Goal: Task Accomplishment & Management: Use online tool/utility

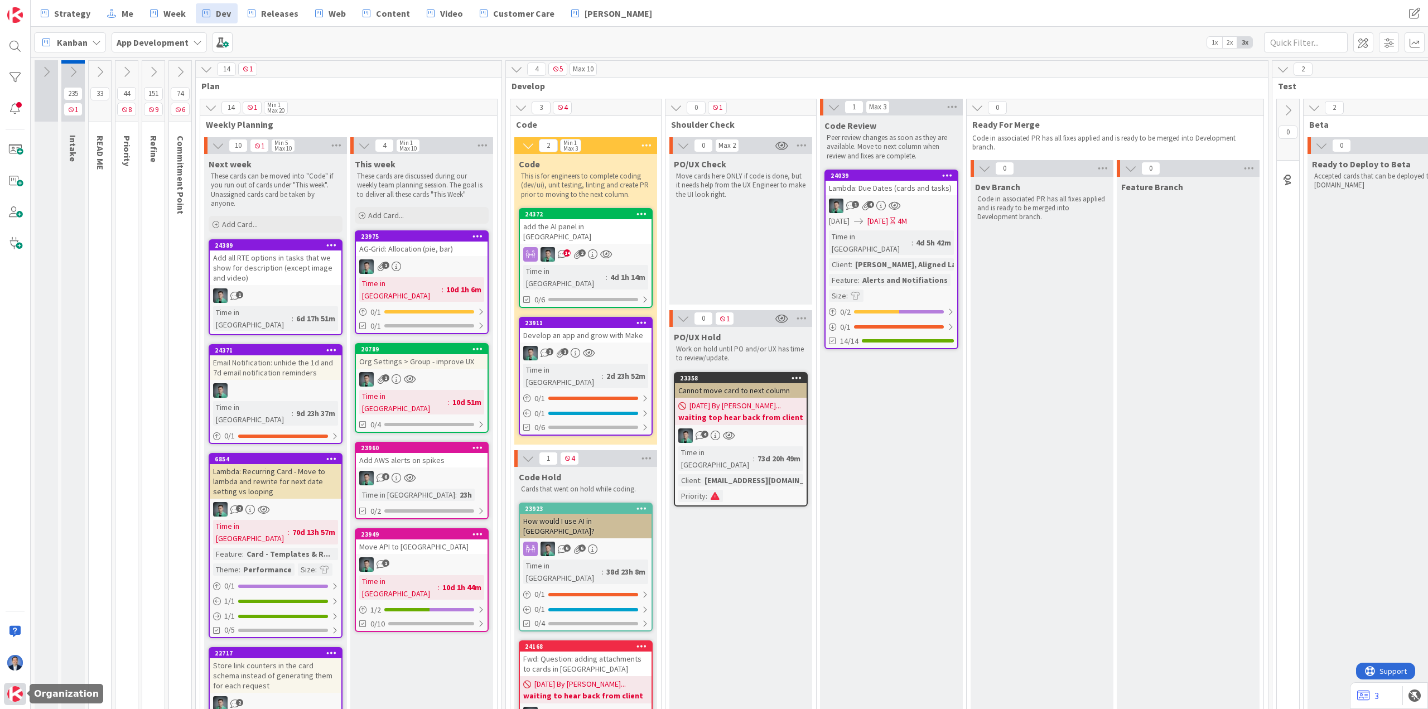
click at [15, 694] on img at bounding box center [15, 694] width 16 height 16
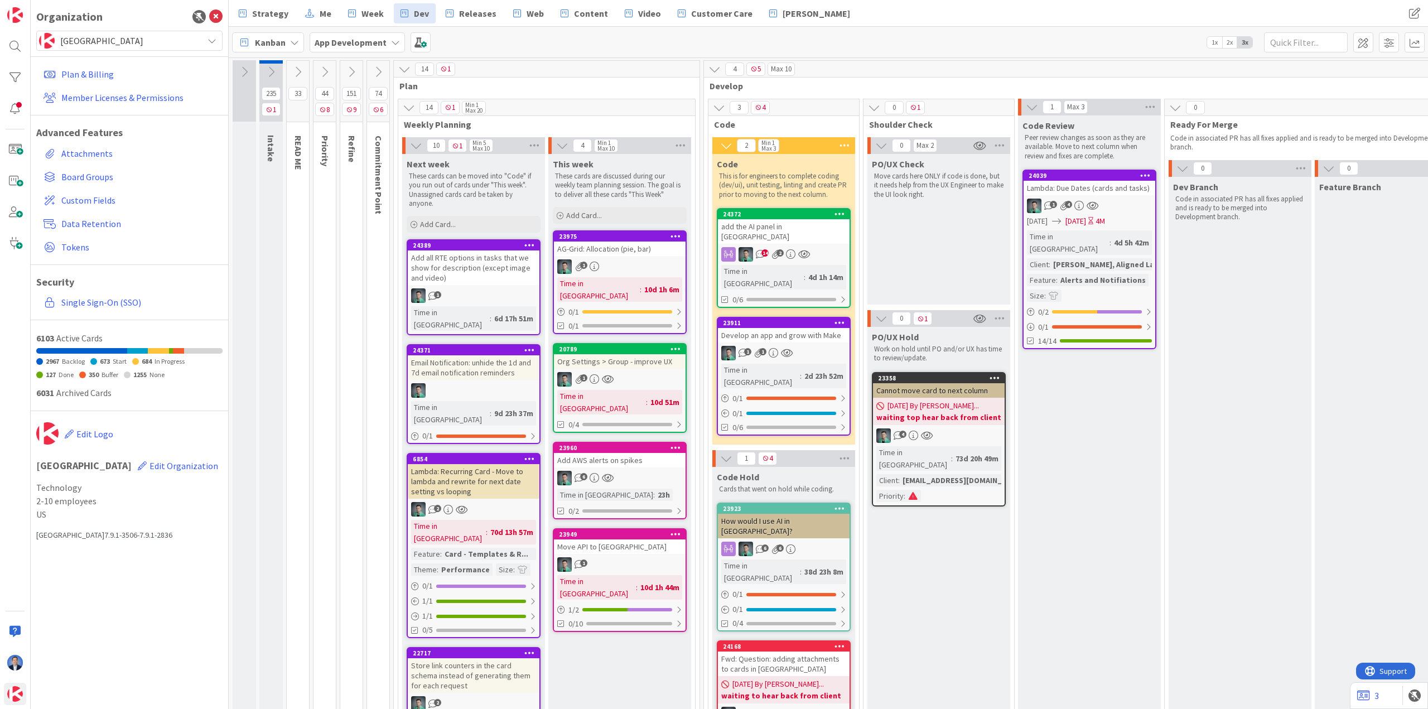
click at [771, 225] on div "add the AI panel in [GEOGRAPHIC_DATA]" at bounding box center [784, 231] width 132 height 25
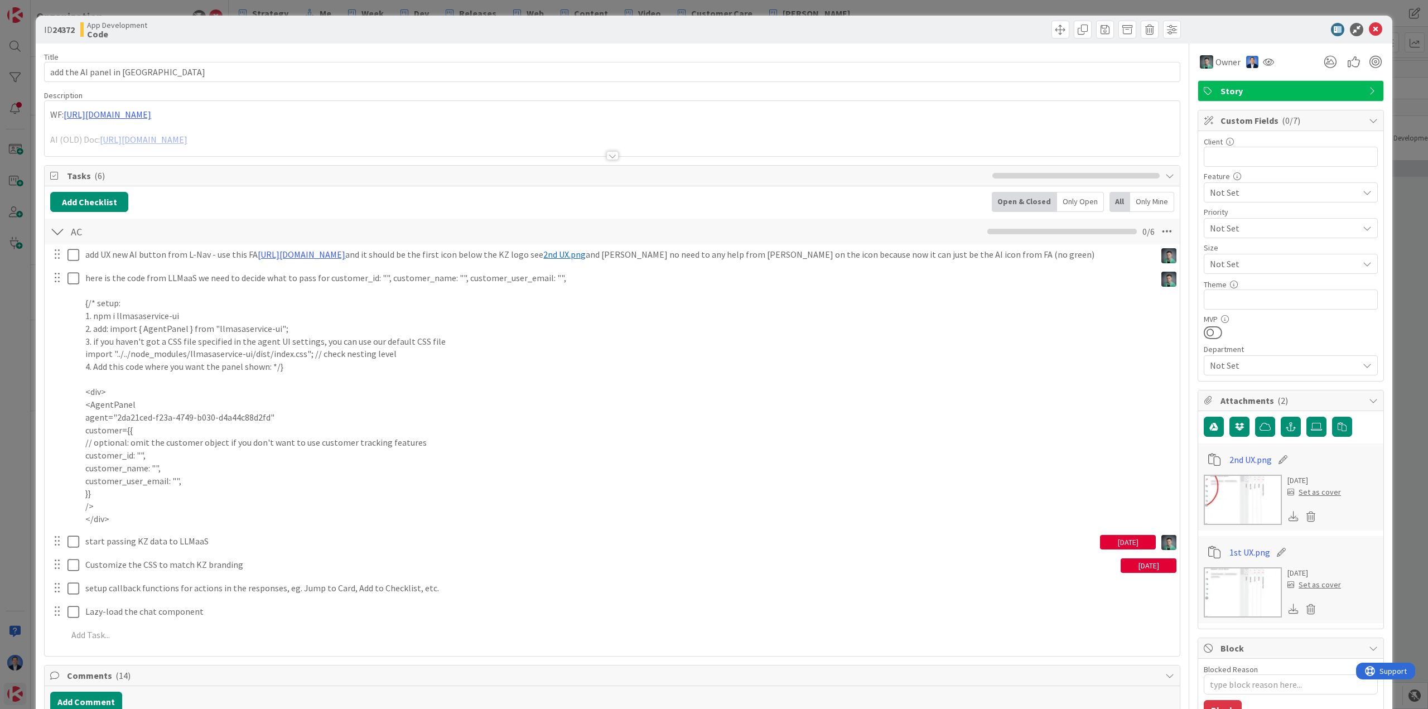
type textarea "x"
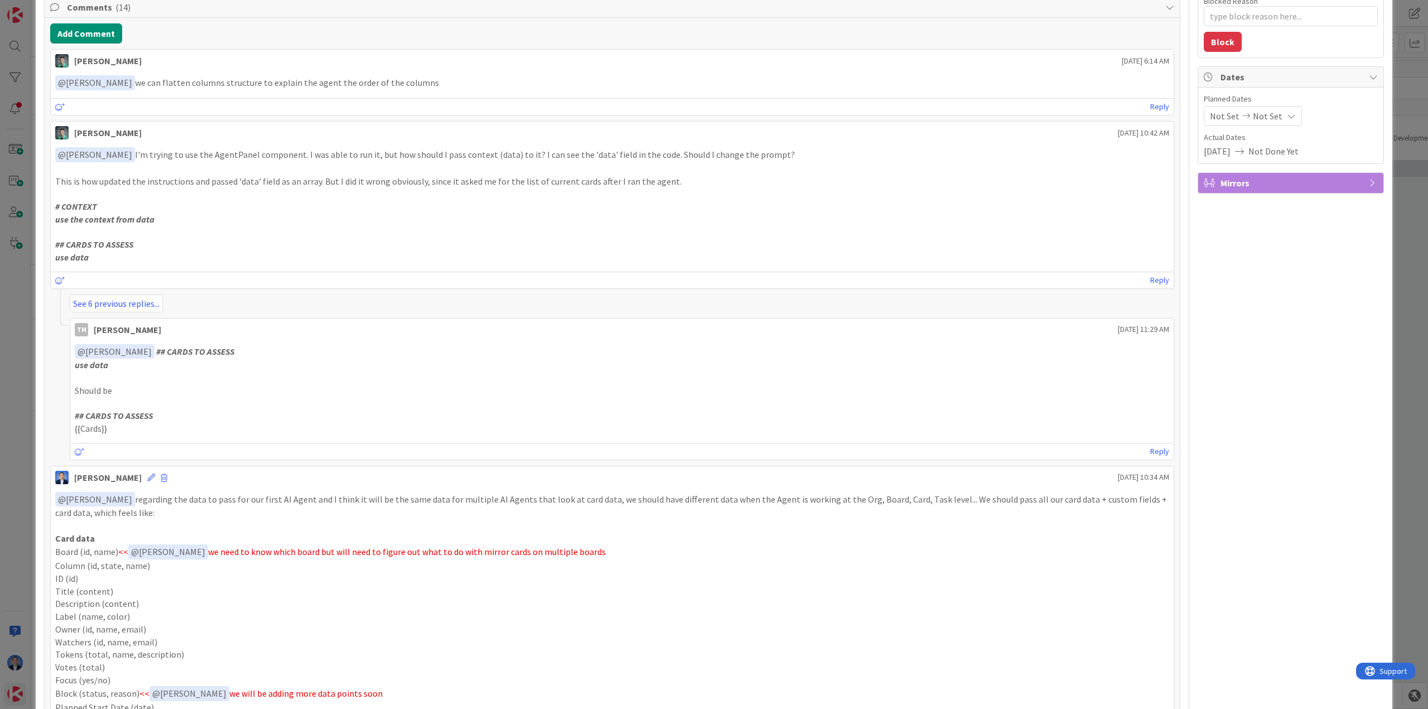
scroll to position [649, 0]
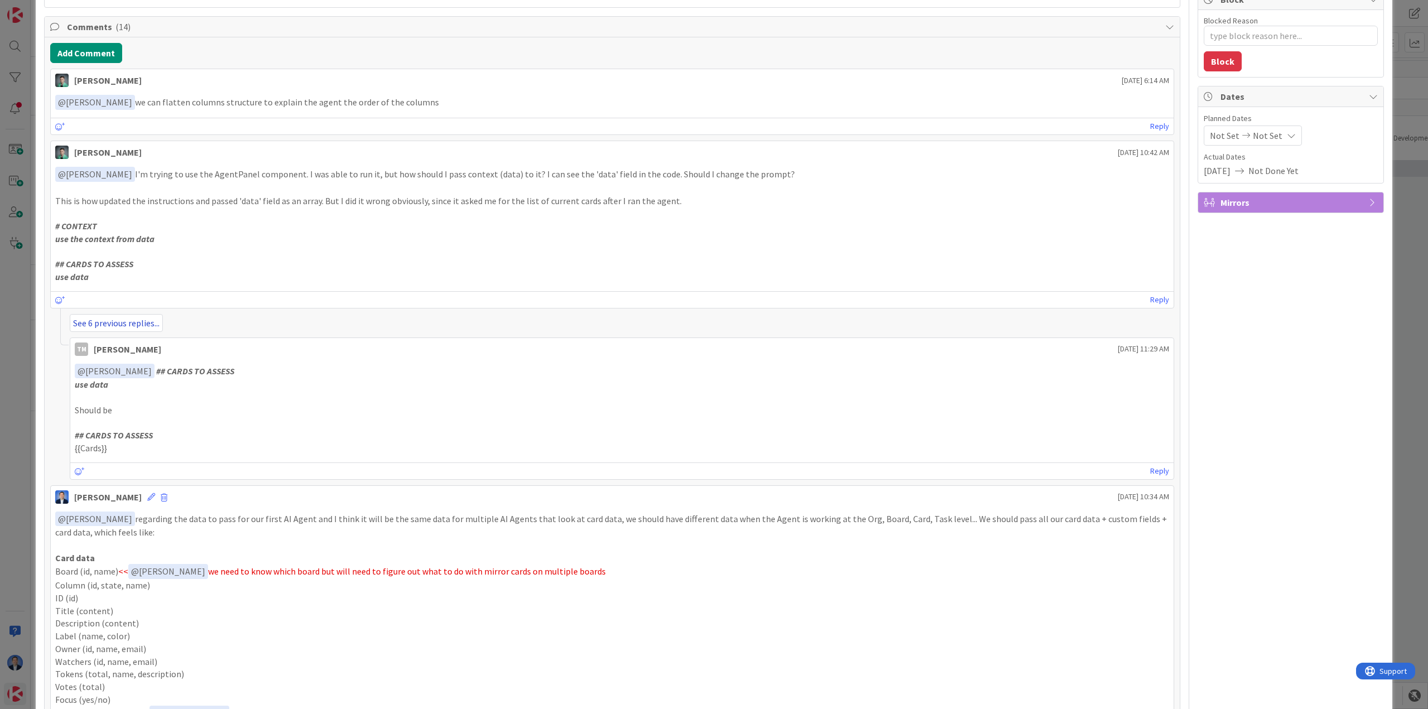
click at [130, 321] on link "See 6 previous replies..." at bounding box center [116, 323] width 93 height 18
select select "javascript"
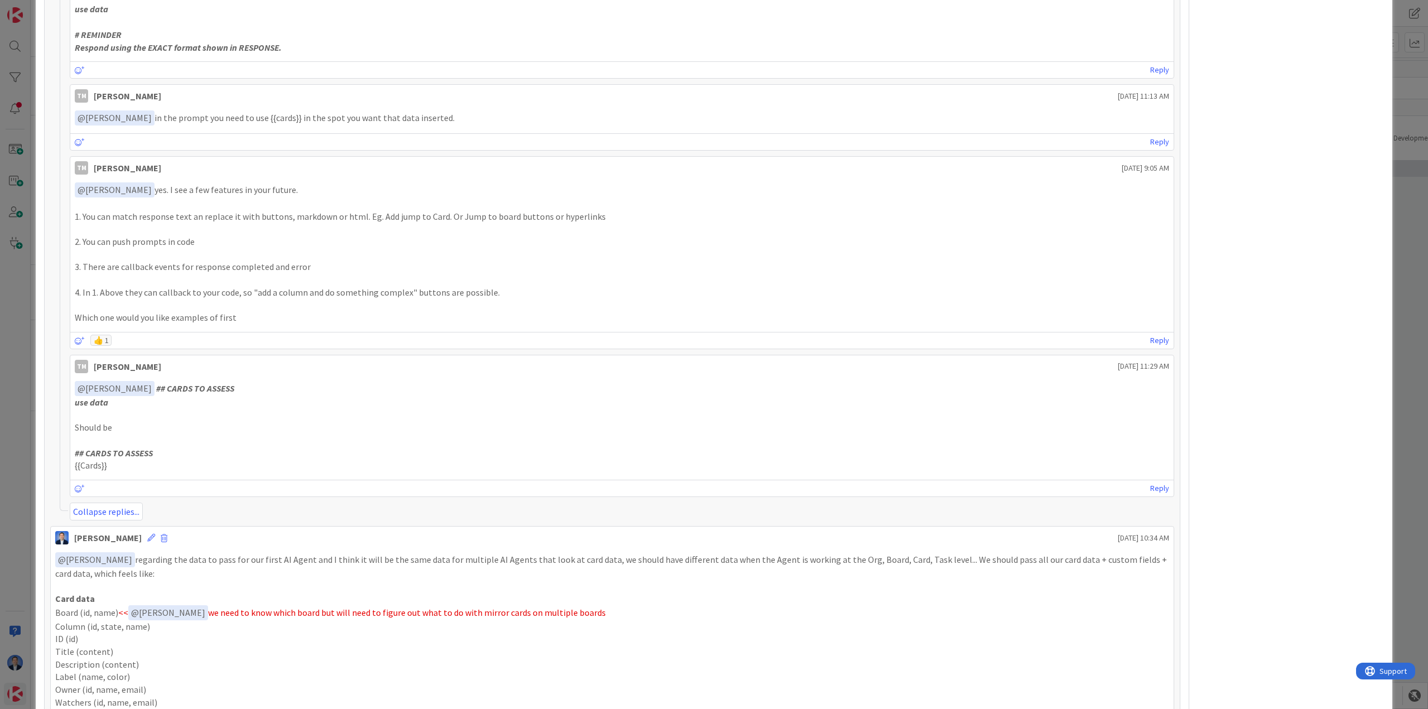
scroll to position [2824, 0]
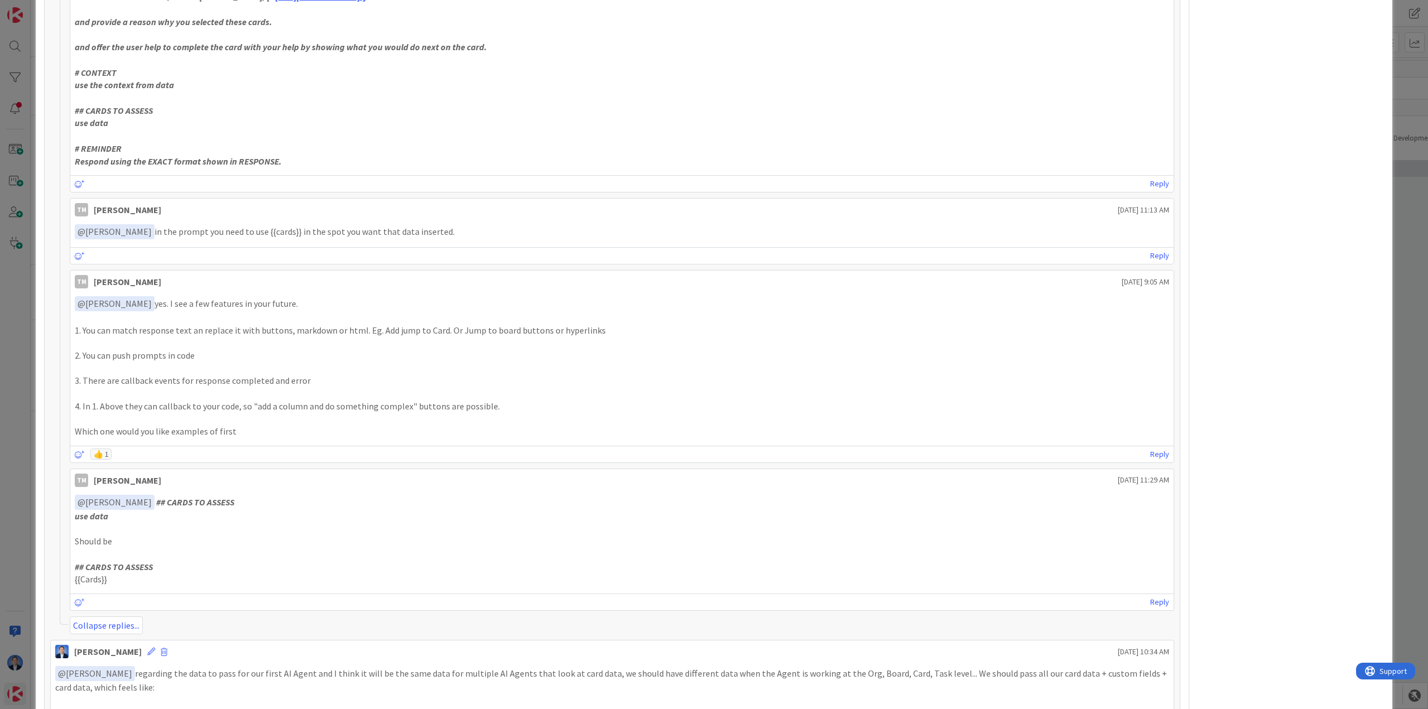
click at [25, 512] on div "ID 24372 App Development Code Title 22 / 128 add the AI panel in KZ Description…" at bounding box center [714, 354] width 1428 height 709
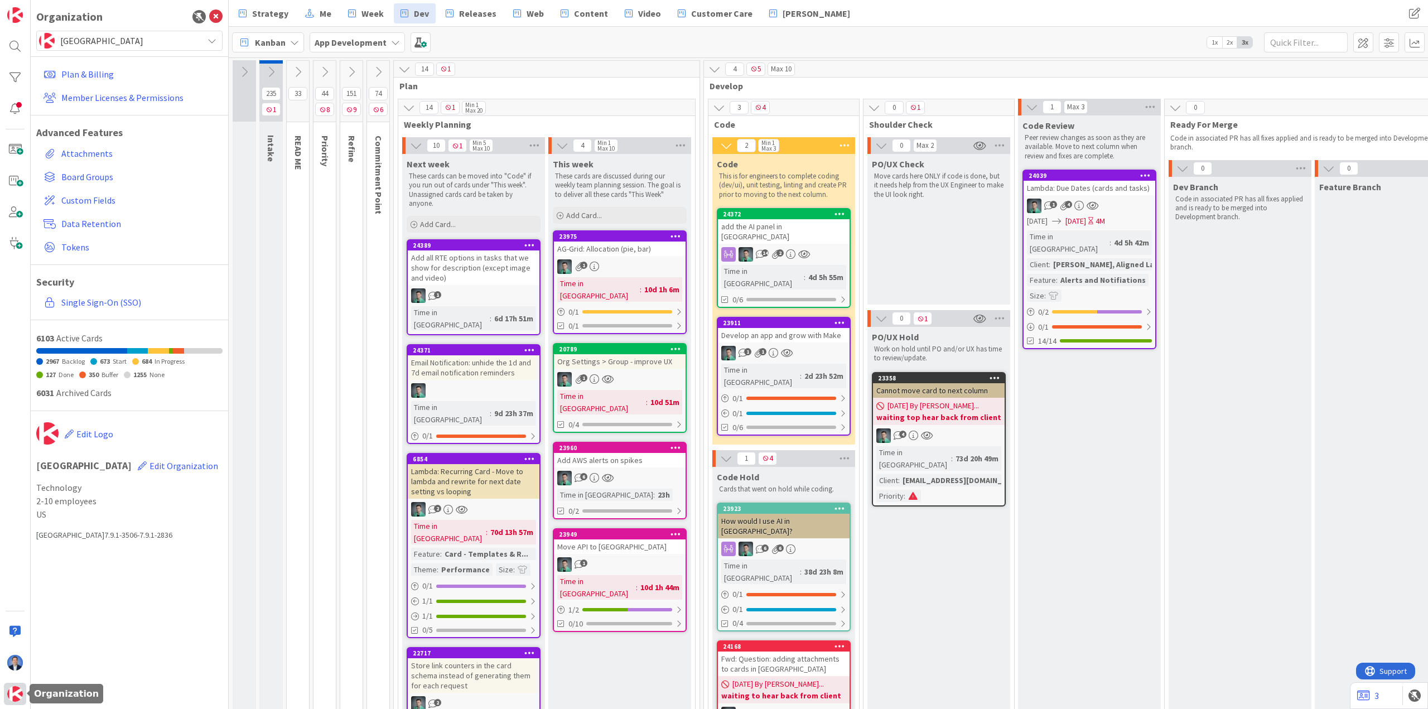
click at [11, 701] on img at bounding box center [15, 694] width 16 height 16
click at [135, 39] on span "[GEOGRAPHIC_DATA]" at bounding box center [128, 41] width 137 height 16
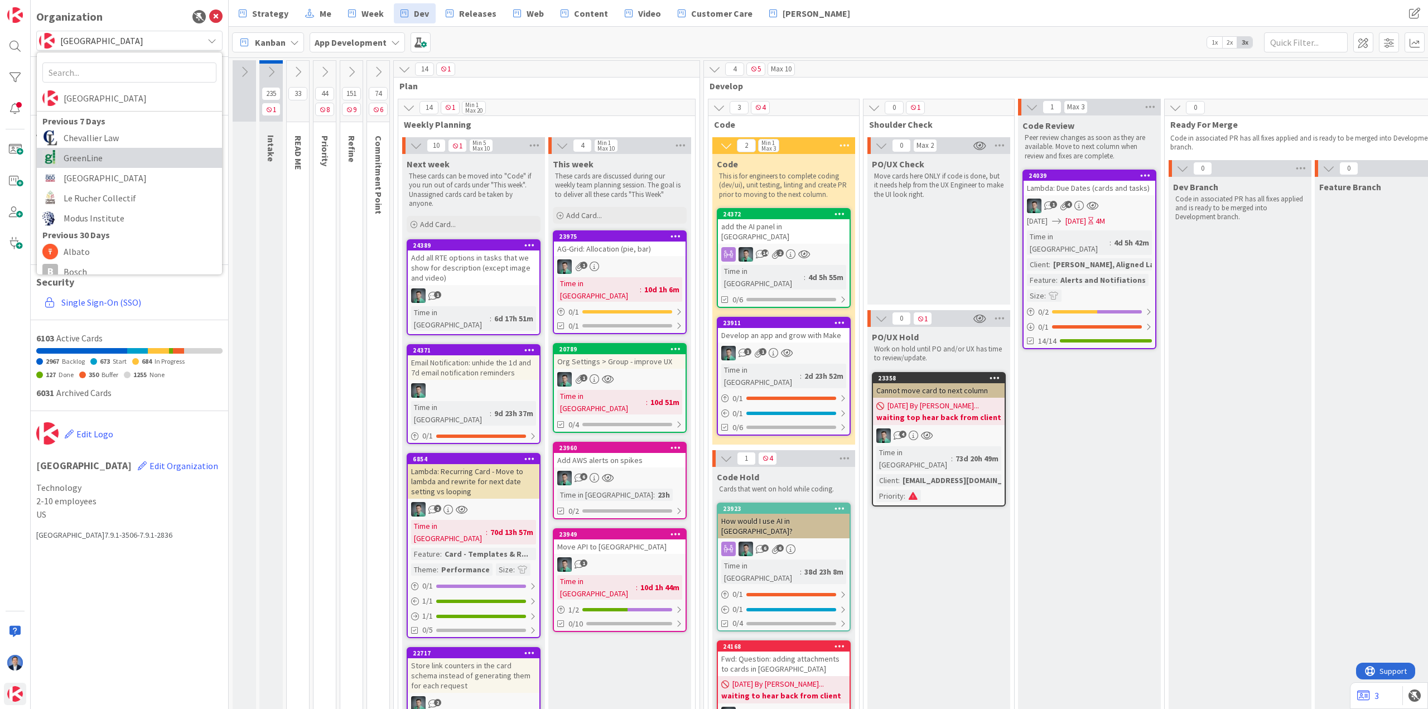
click at [115, 158] on span "GreenLine" at bounding box center [140, 158] width 153 height 17
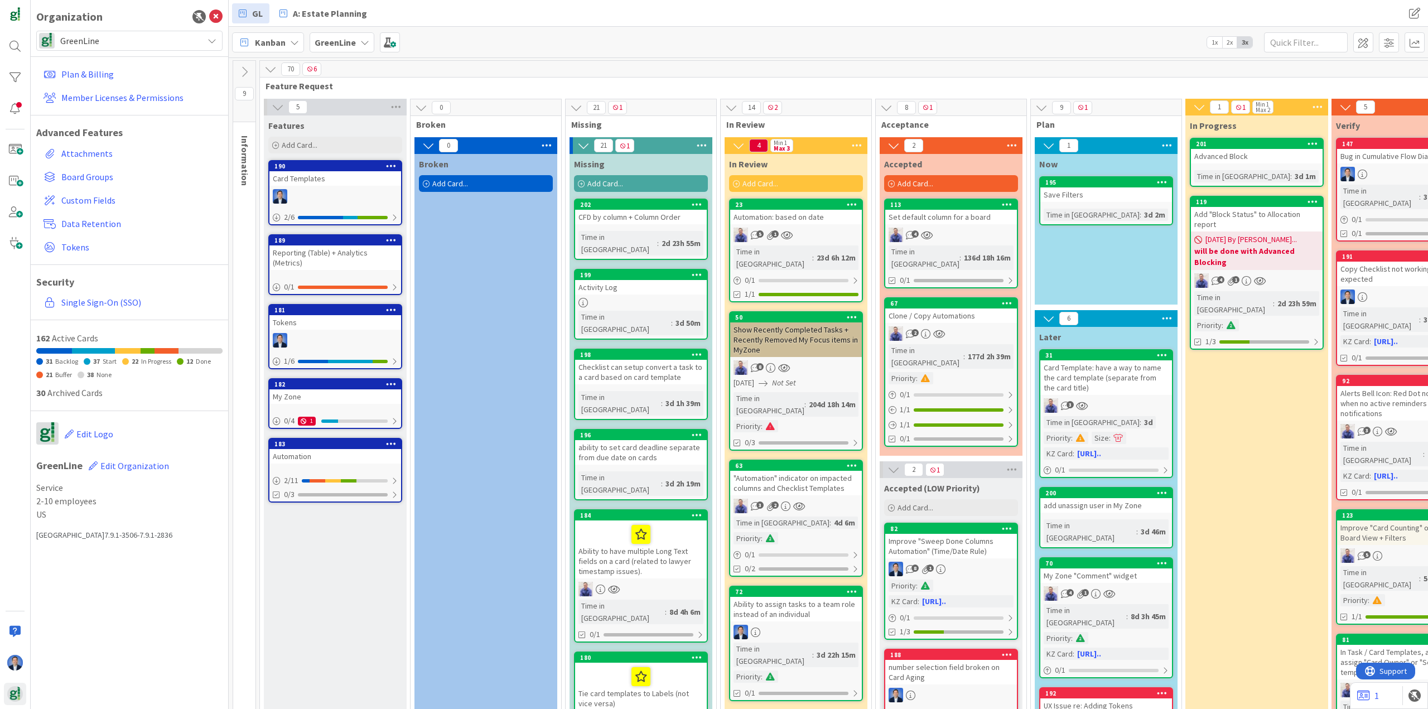
click at [274, 66] on icon at bounding box center [270, 69] width 12 height 12
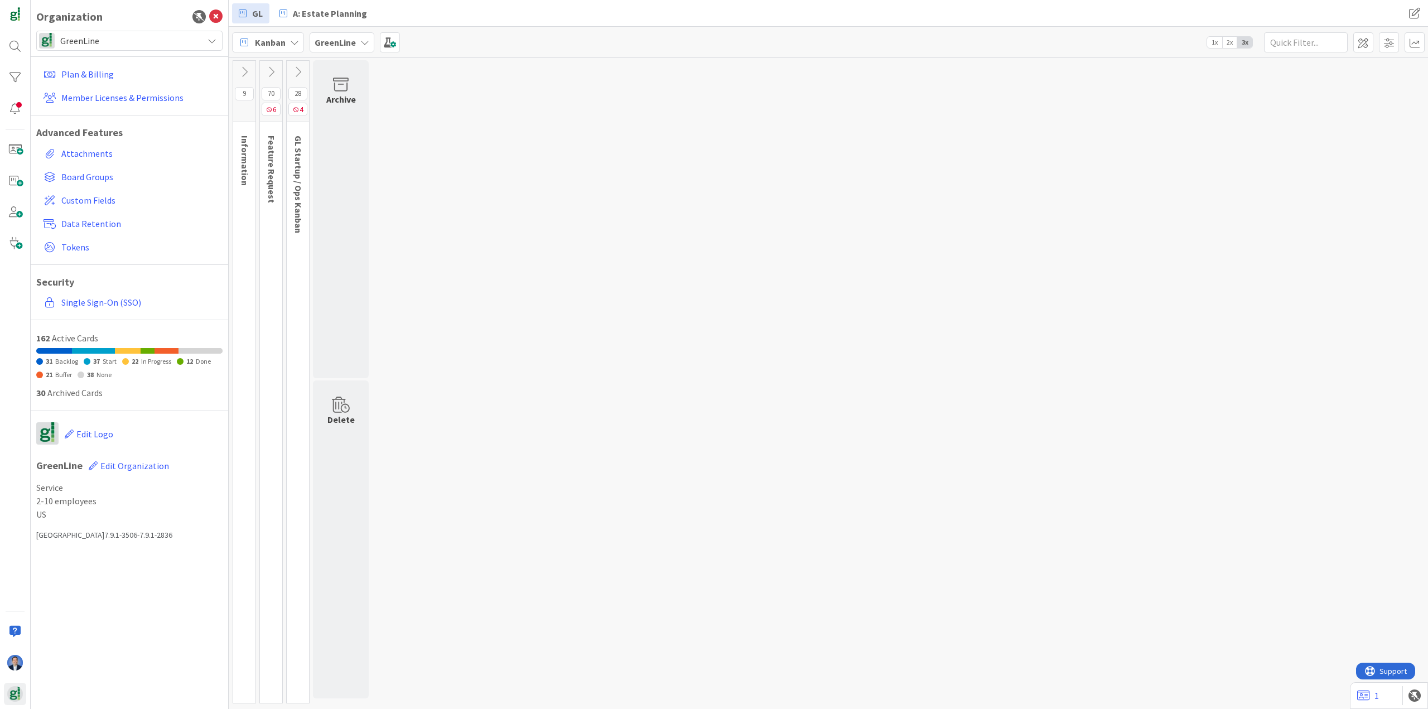
click at [301, 68] on icon at bounding box center [298, 72] width 12 height 12
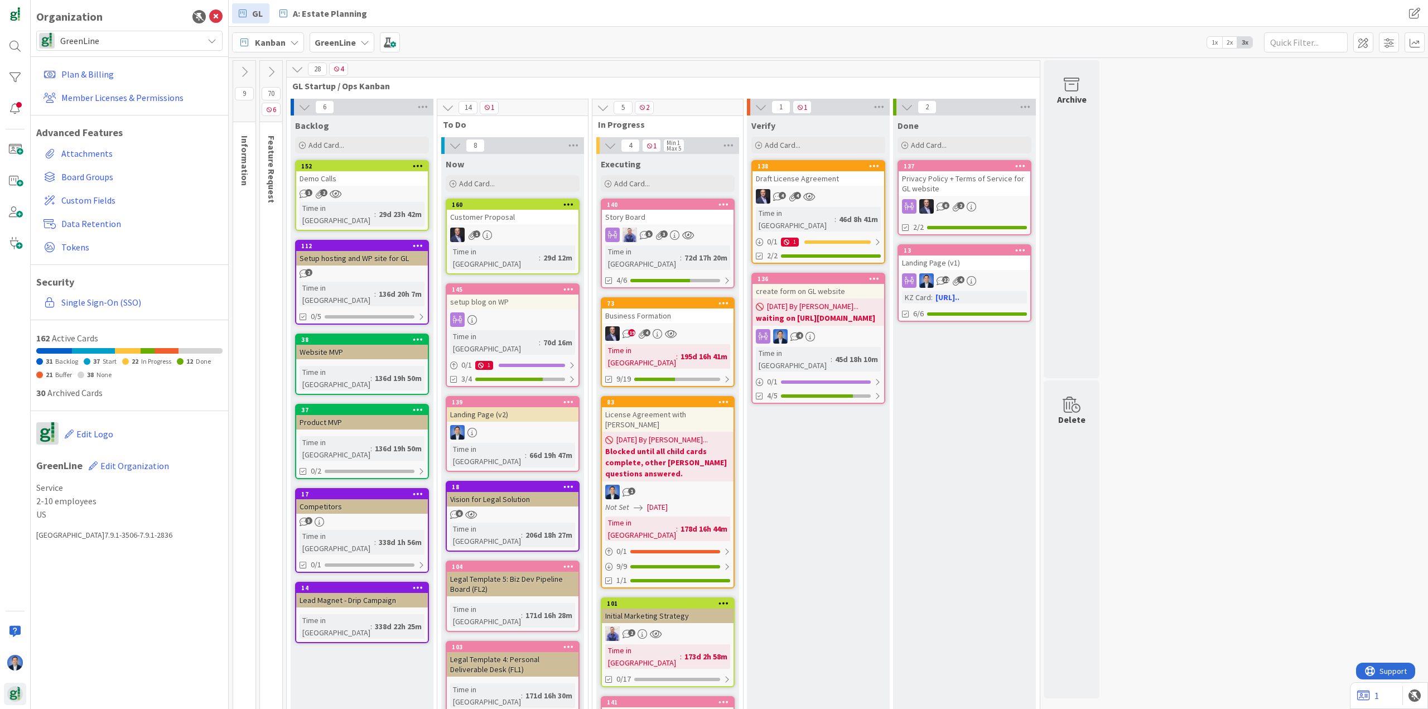
click at [349, 41] on b "GreenLine" at bounding box center [335, 42] width 41 height 11
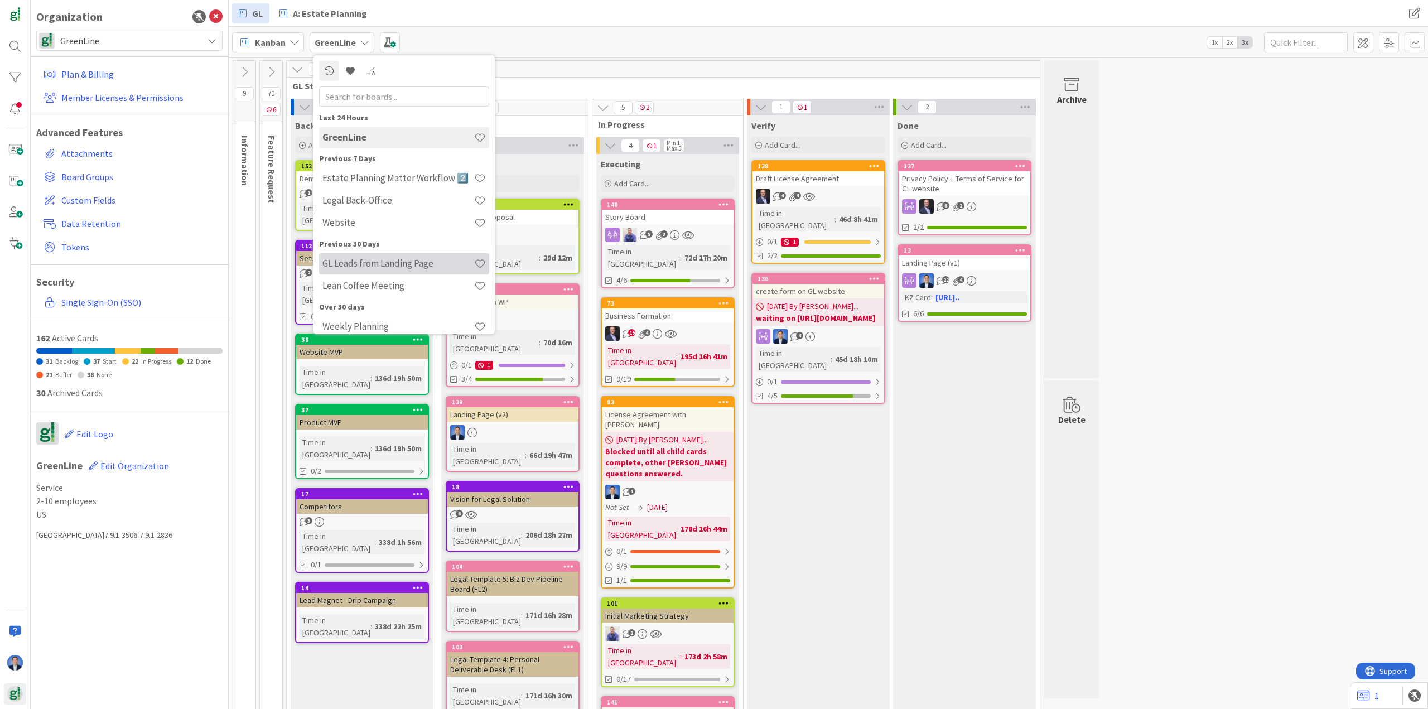
click at [388, 261] on h4 "GL Leads from Landing Page" at bounding box center [398, 263] width 152 height 11
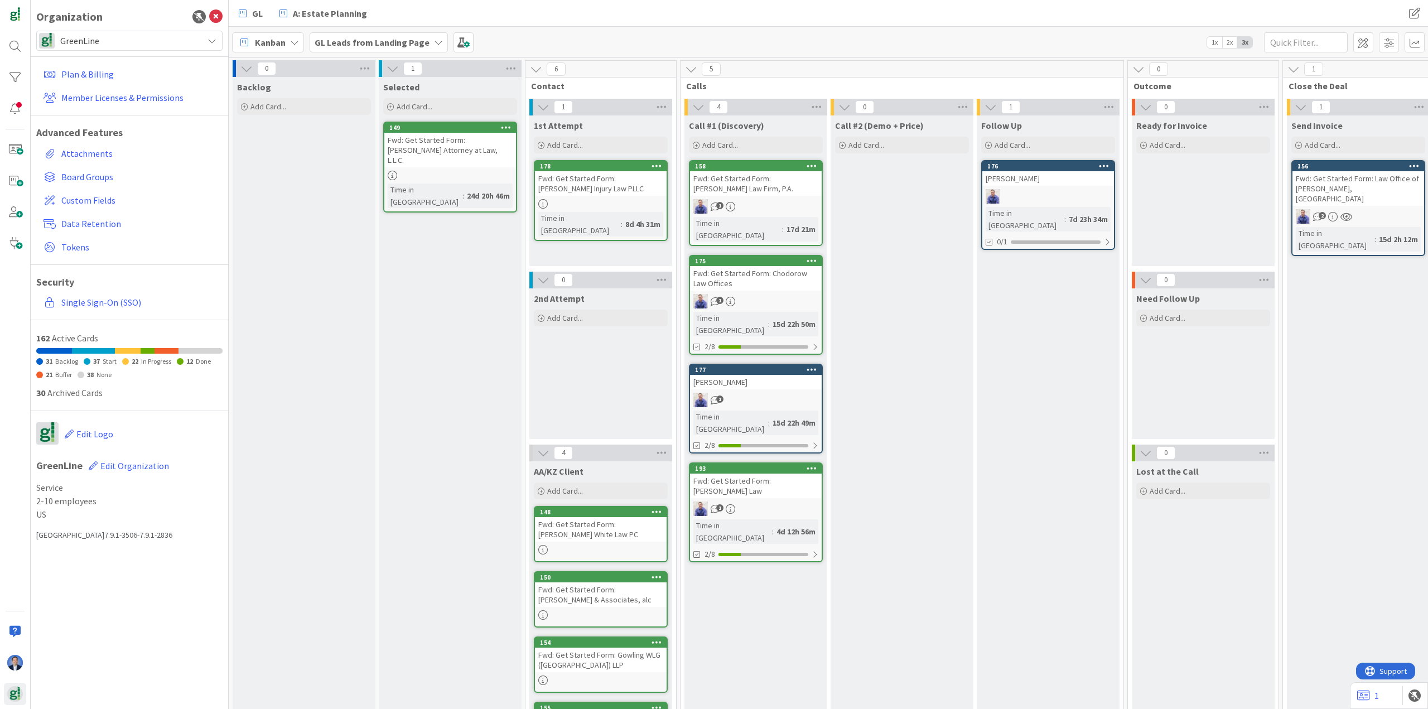
click at [391, 40] on b "GL Leads from Landing Page" at bounding box center [372, 42] width 115 height 11
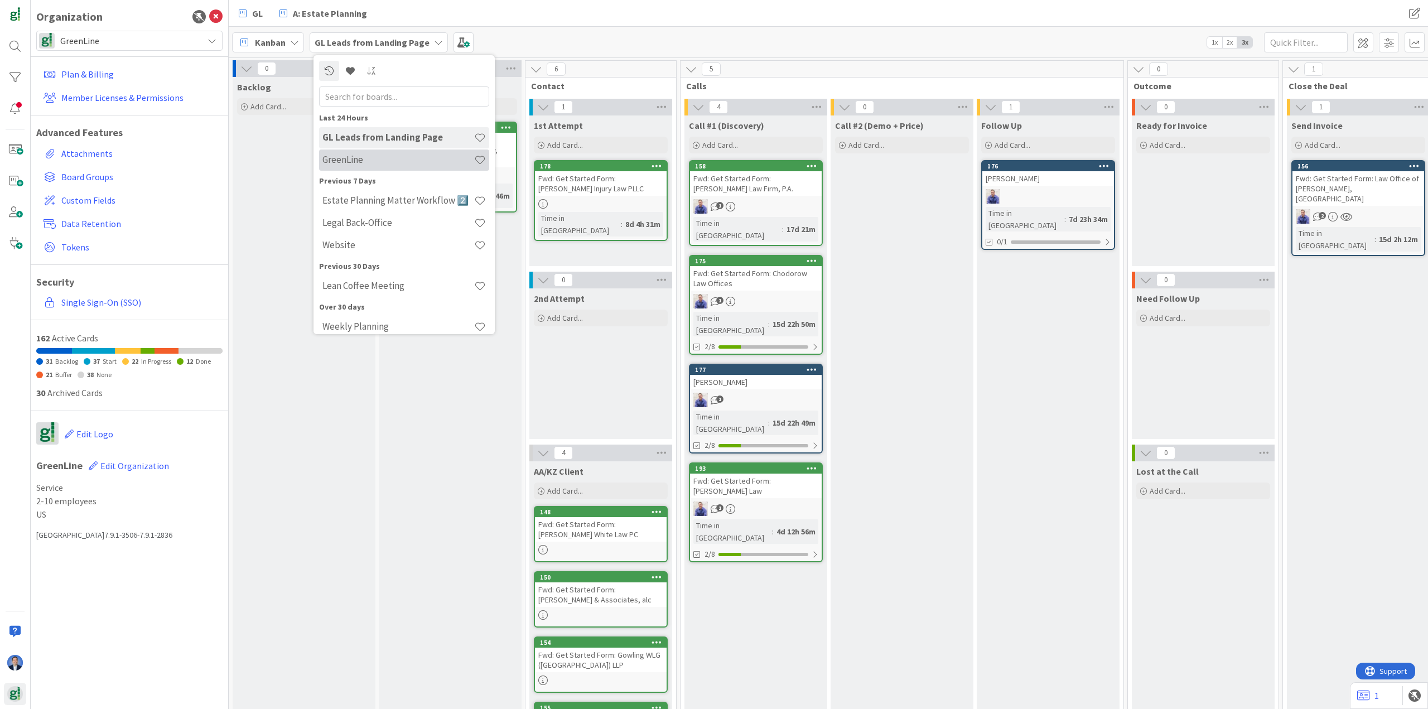
click at [377, 156] on h4 "GreenLine" at bounding box center [398, 159] width 152 height 11
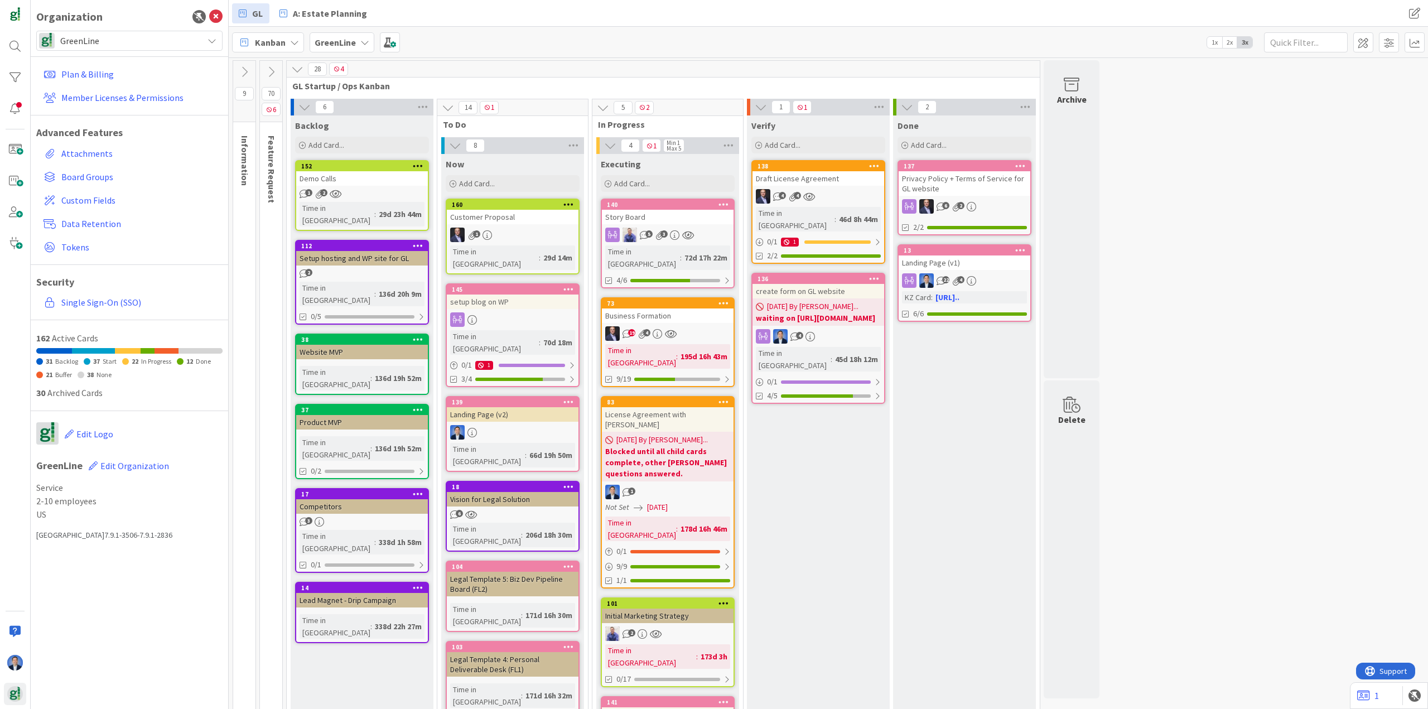
click at [269, 70] on icon at bounding box center [271, 72] width 12 height 12
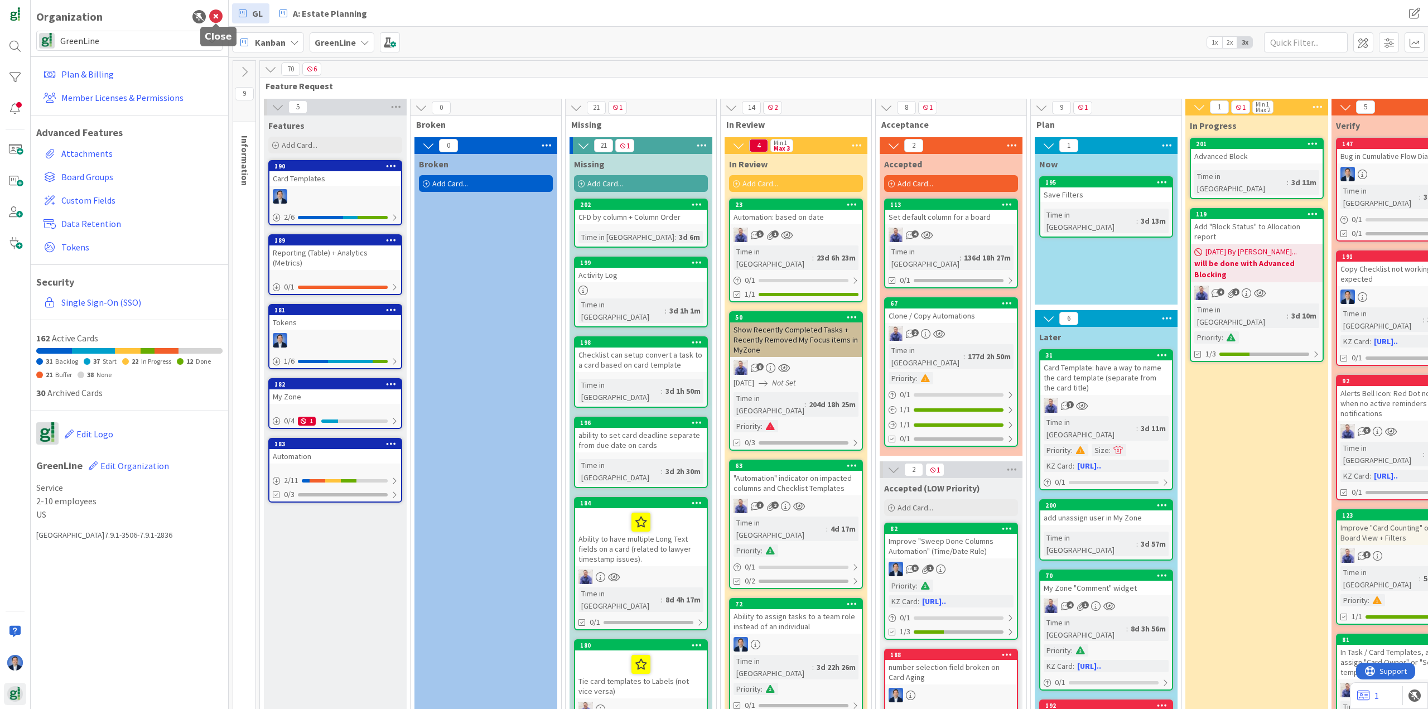
click at [210, 17] on icon at bounding box center [215, 16] width 13 height 13
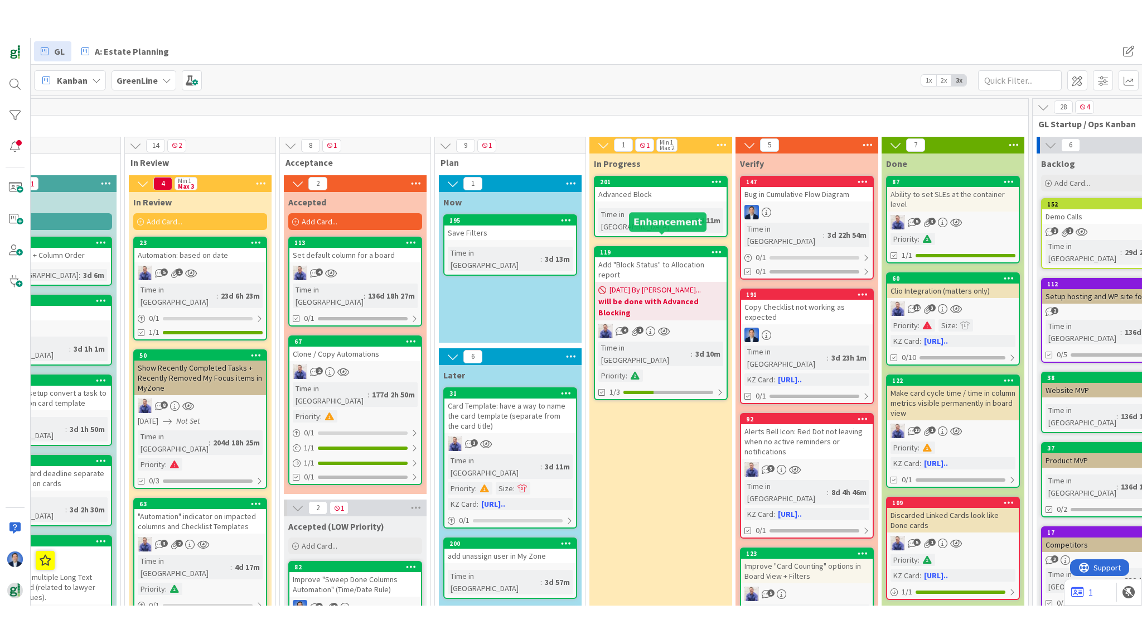
scroll to position [0, 398]
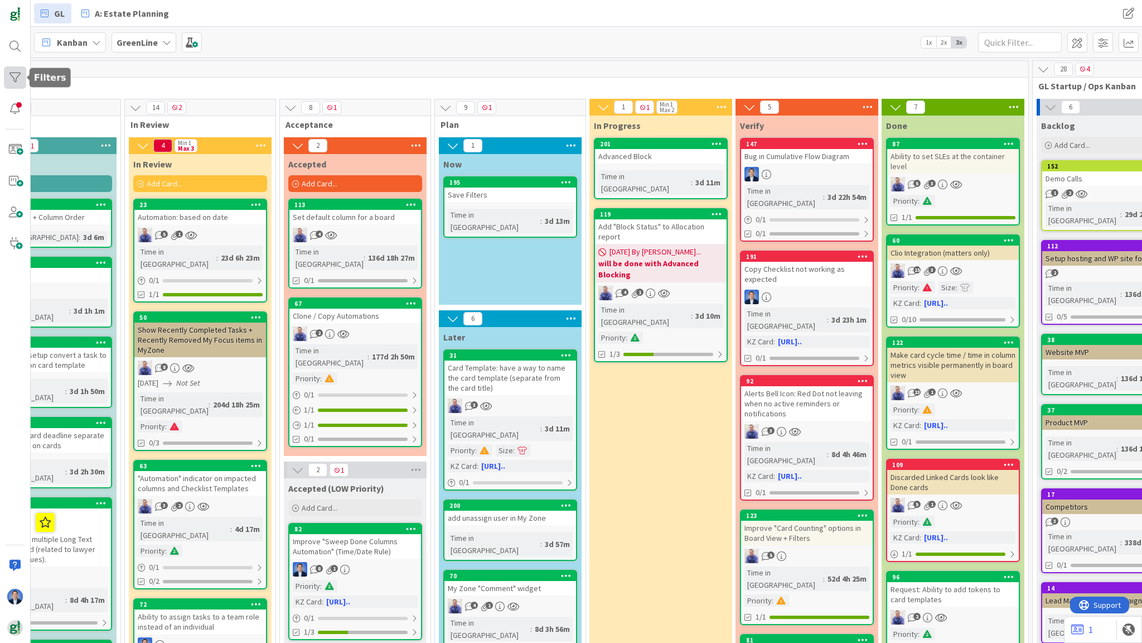
click at [8, 81] on div at bounding box center [15, 77] width 22 height 22
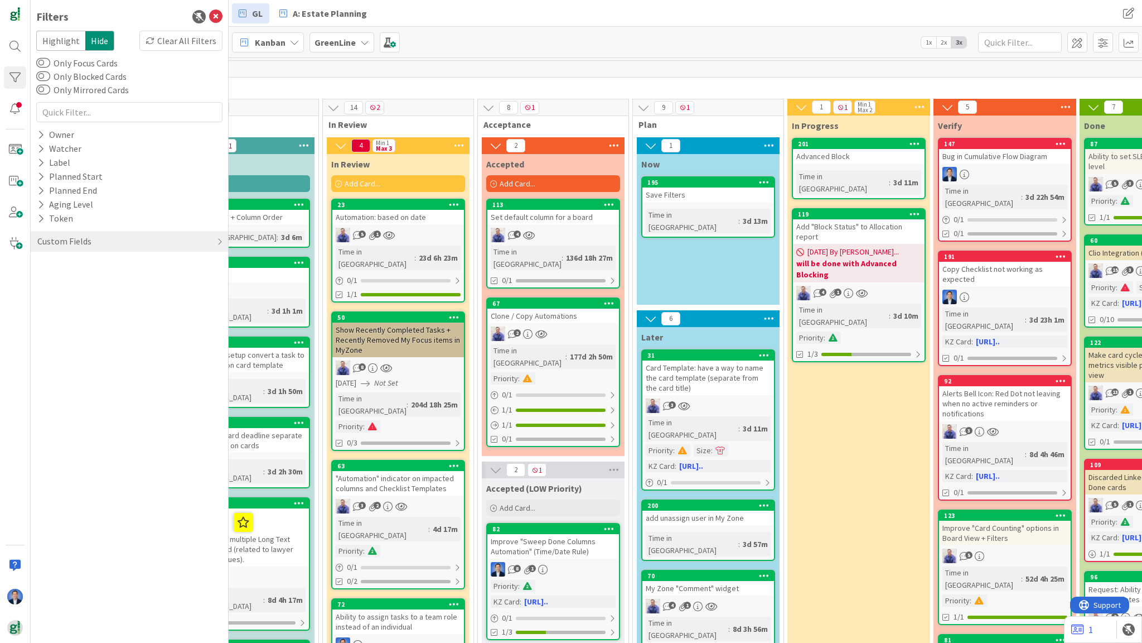
click at [170, 70] on div "Highlight Hide Clear All Filters Only Focus Cards Only Blocked Cards Only Mirro…" at bounding box center [129, 144] width 186 height 226
click at [170, 65] on div "Highlight Hide Clear All Filters Only Focus Cards Only Blocked Cards Only Mirro…" at bounding box center [129, 144] width 186 height 226
click at [594, 41] on div "Kanban GreenLine 1x 2x 3x" at bounding box center [686, 42] width 914 height 31
click at [218, 18] on icon at bounding box center [215, 16] width 13 height 13
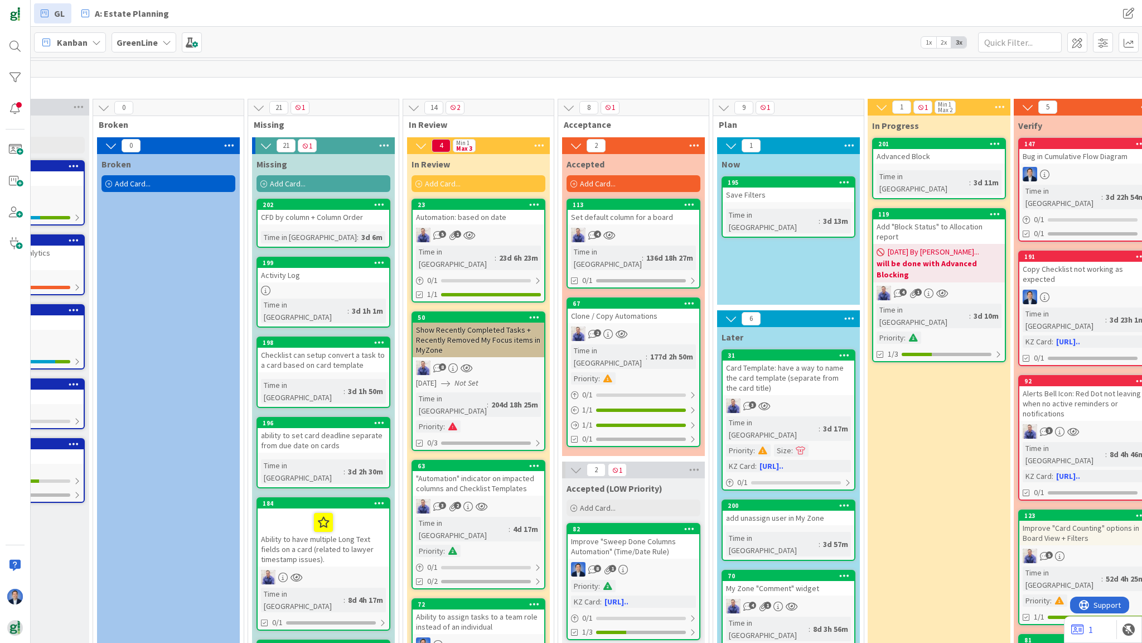
scroll to position [0, 103]
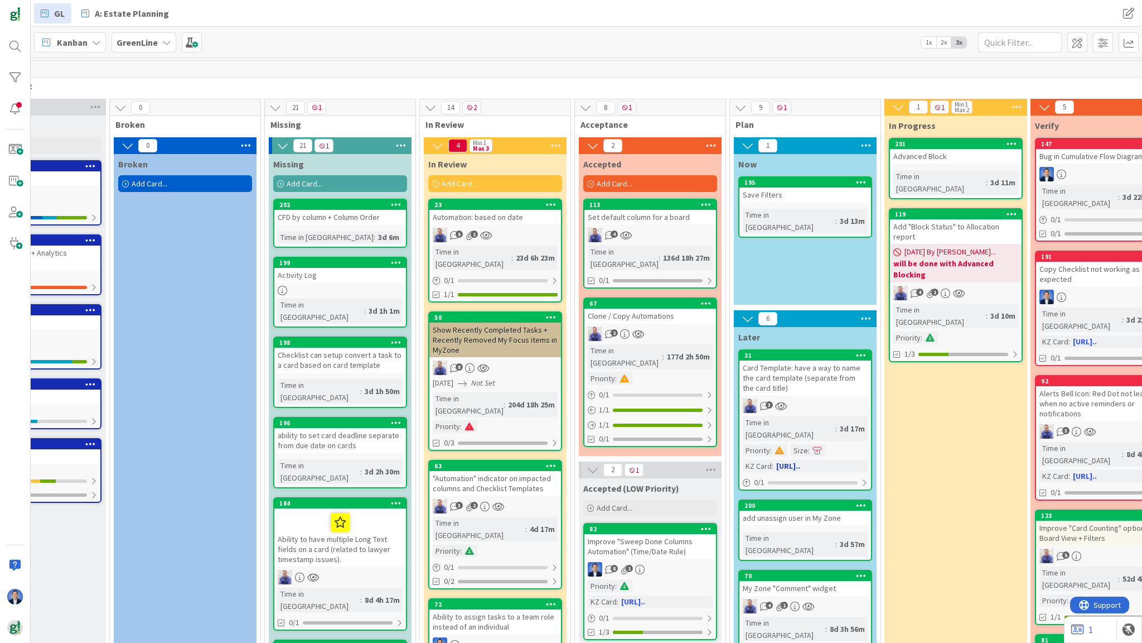
click at [811, 377] on div "Card Template: have a way to name the card template (separate from the card tit…" at bounding box center [806, 377] width 132 height 35
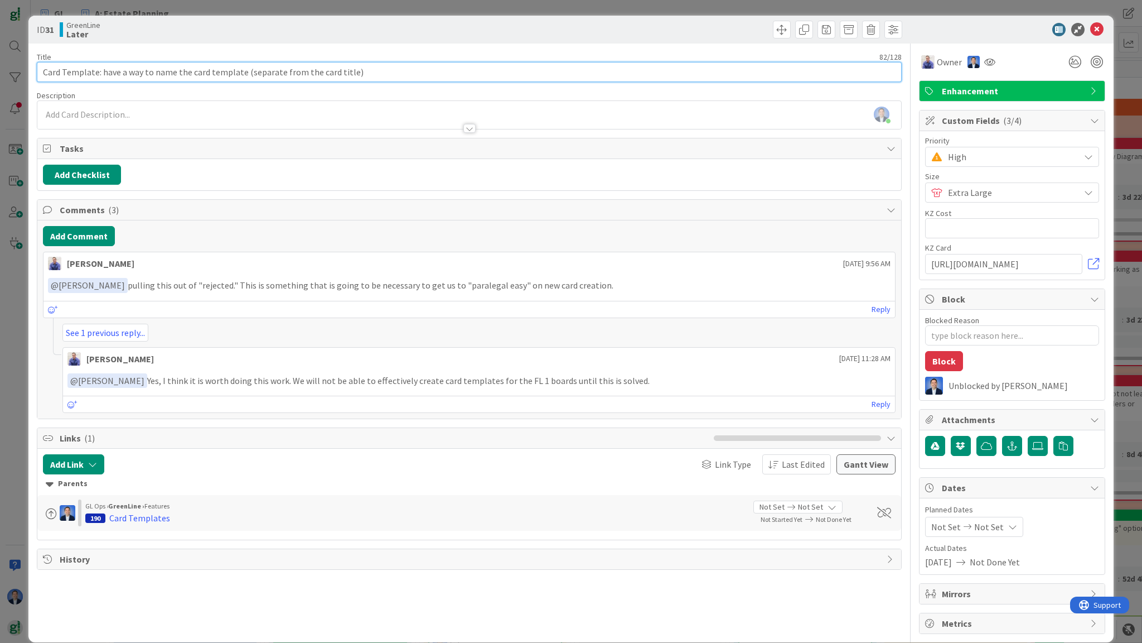
click at [122, 75] on input "Card Template: have a way to name the card template (separate from the card tit…" at bounding box center [469, 72] width 865 height 20
click at [818, 33] on span at bounding box center [827, 30] width 18 height 18
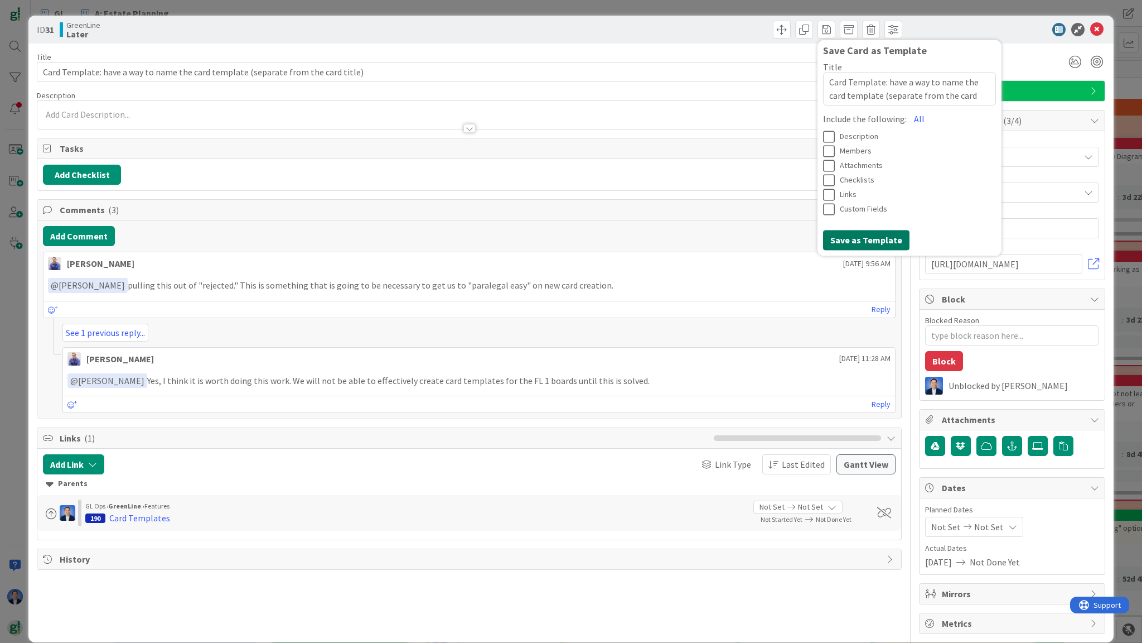
click at [856, 235] on button "Save as Template" at bounding box center [866, 240] width 86 height 20
type textarea "x"
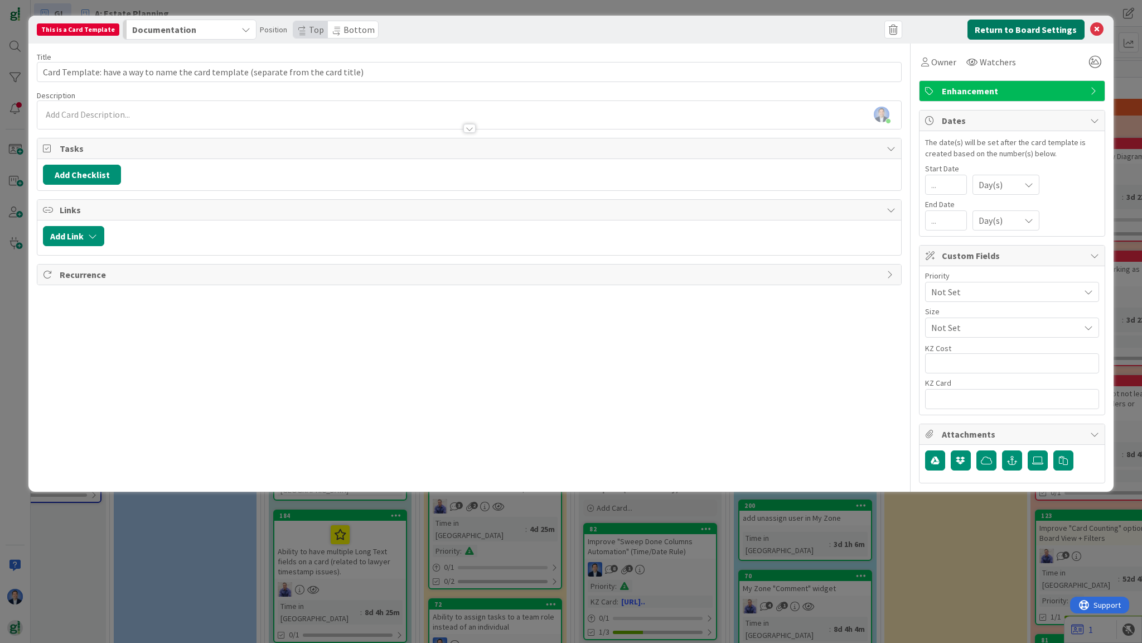
click at [1040, 36] on button "Return to Board Settings" at bounding box center [1026, 30] width 117 height 20
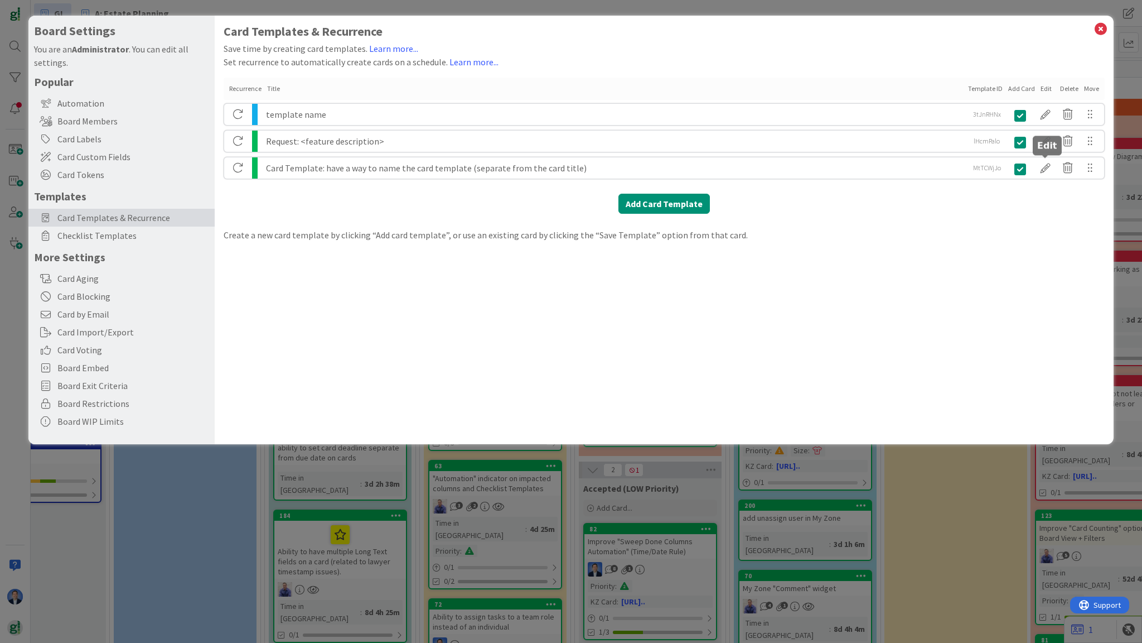
click at [1047, 170] on div at bounding box center [1046, 167] width 22 height 19
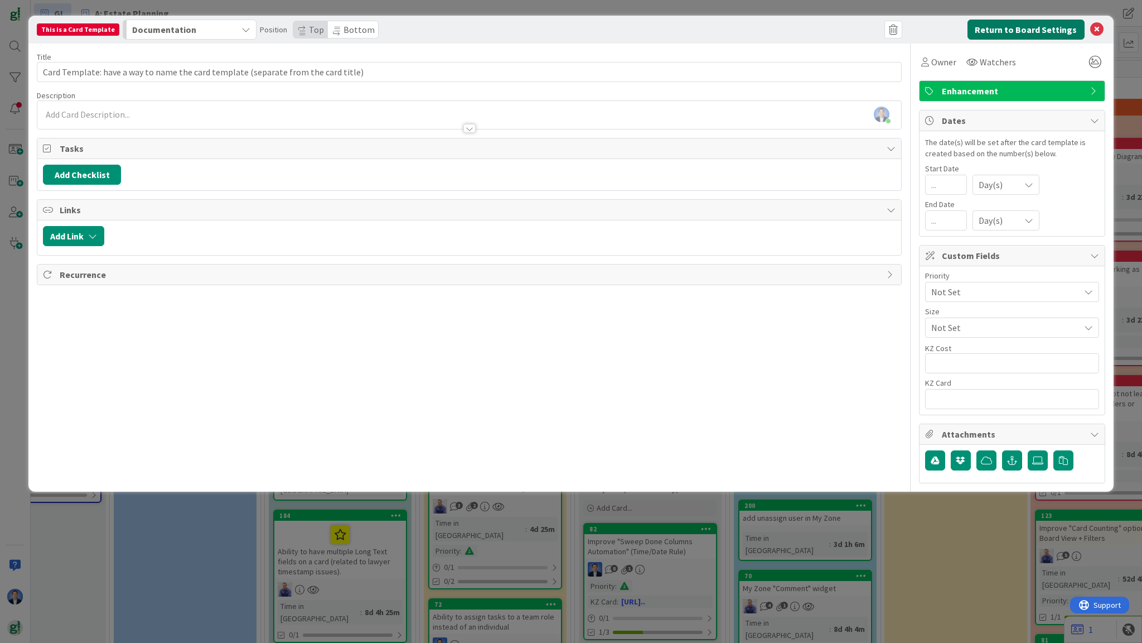
click at [1029, 28] on button "Return to Board Settings" at bounding box center [1026, 30] width 117 height 20
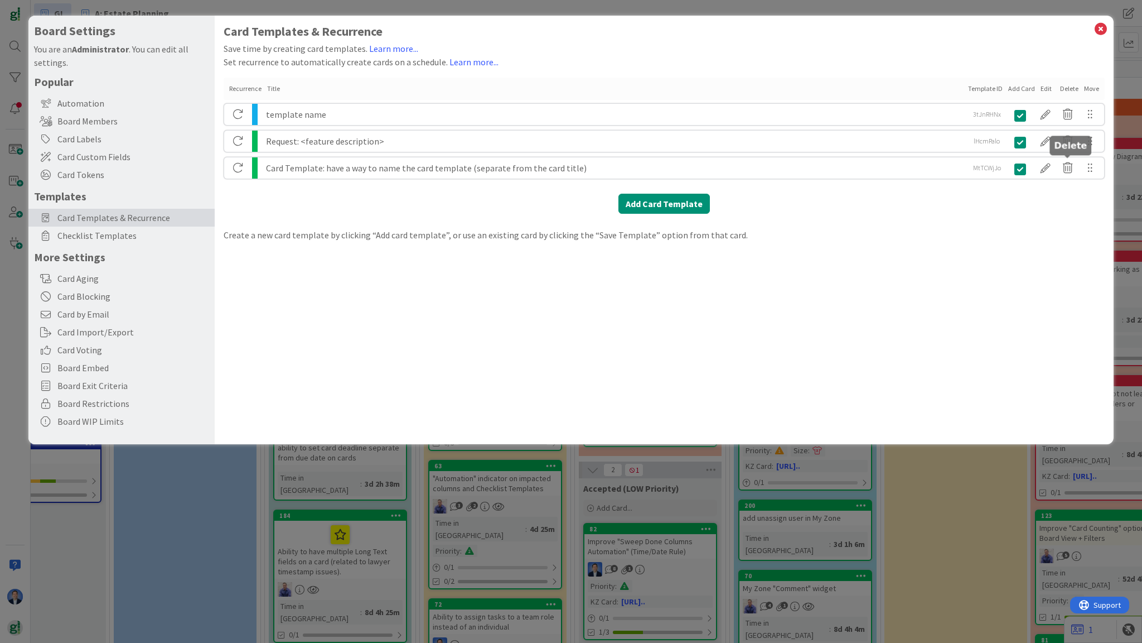
click at [1070, 165] on icon at bounding box center [1068, 167] width 22 height 19
click at [968, 211] on button "Delete" at bounding box center [967, 211] width 42 height 20
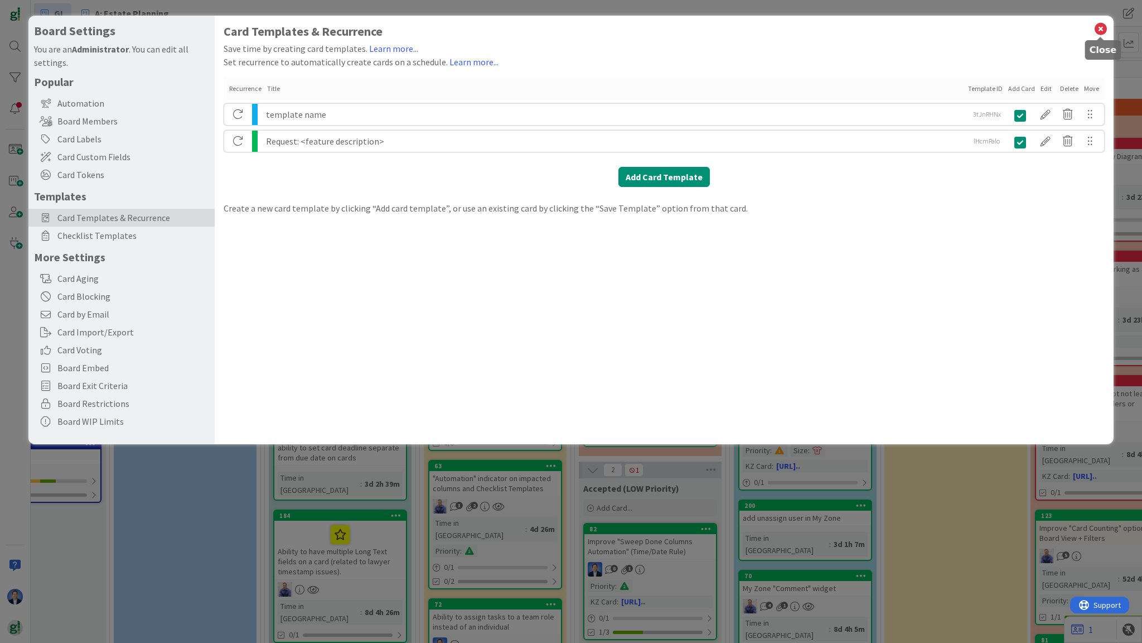
click at [1102, 29] on icon at bounding box center [1101, 29] width 15 height 16
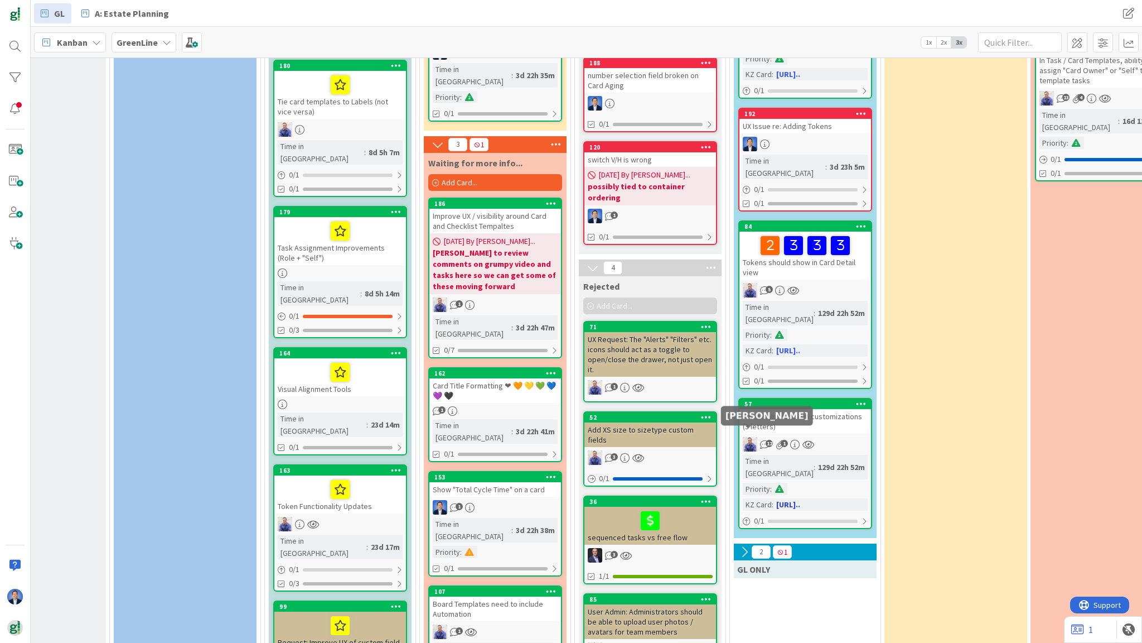
scroll to position [714, 103]
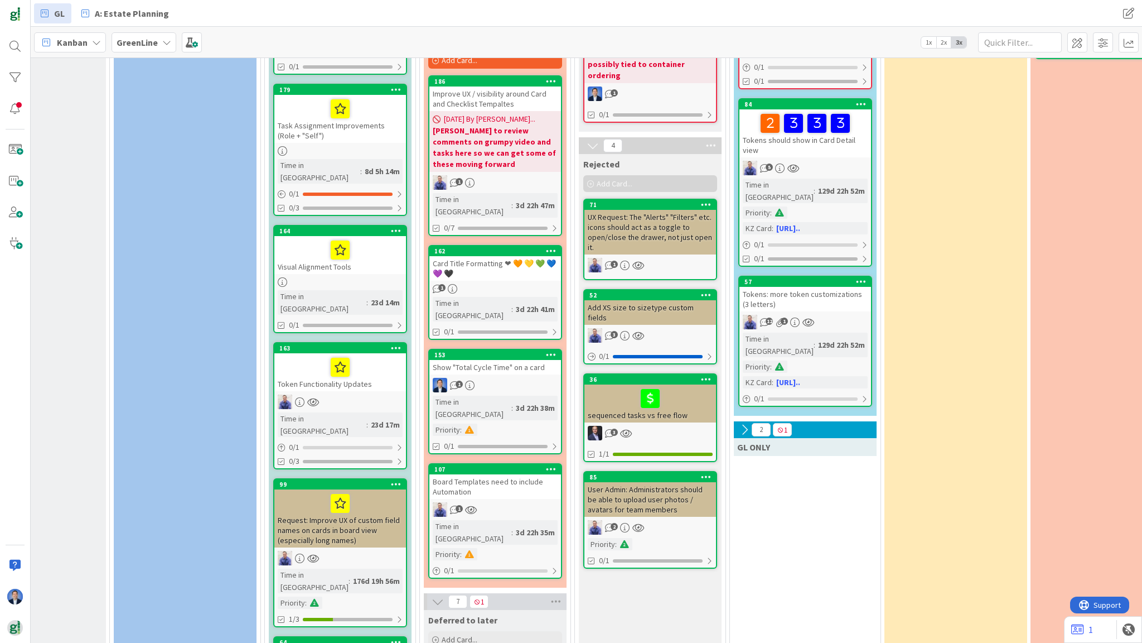
click at [753, 441] on span "GL ONLY" at bounding box center [753, 446] width 33 height 11
click at [741, 423] on icon at bounding box center [745, 429] width 12 height 12
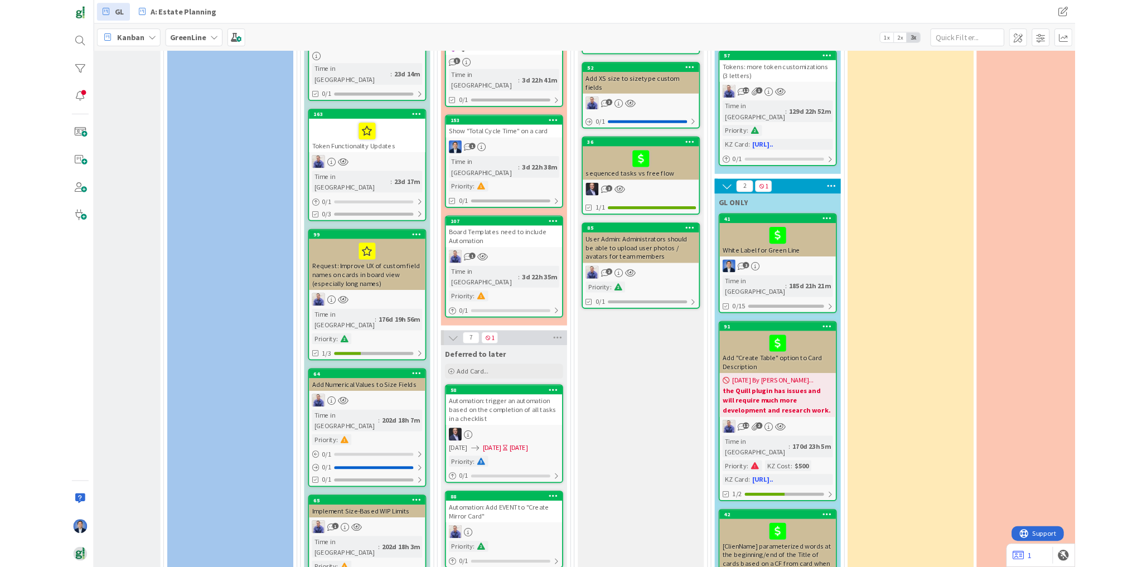
scroll to position [982, 103]
